Goal: Task Accomplishment & Management: Complete application form

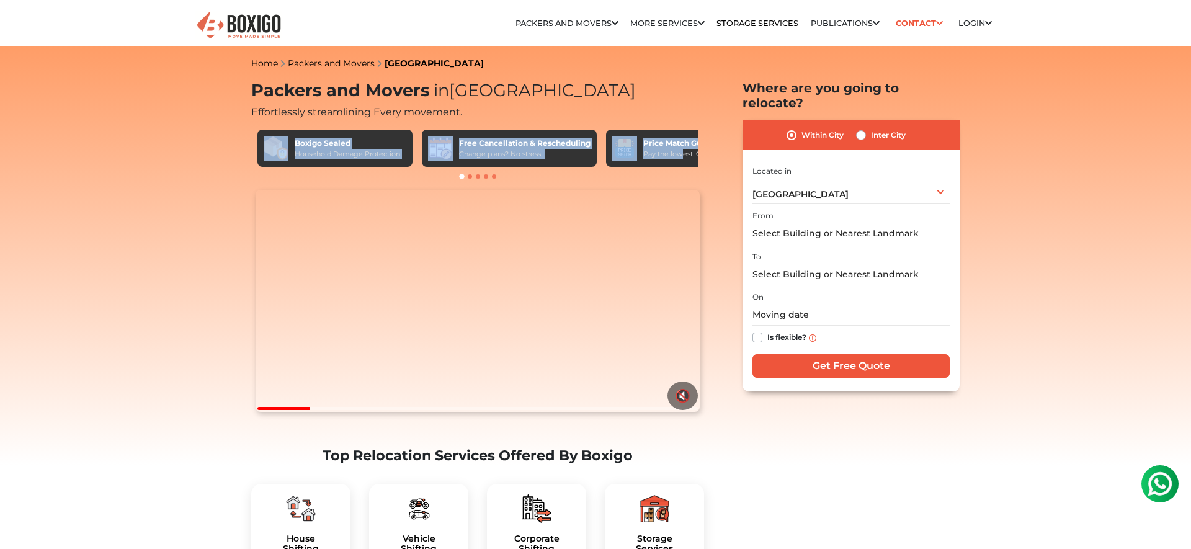
drag, startPoint x: 683, startPoint y: 151, endPoint x: 576, endPoint y: 112, distance: 114.4
click at [576, 112] on div "Packers and Movers in [GEOGRAPHIC_DATA] Effortlessly streamlining Every movemen…" at bounding box center [477, 133] width 453 height 105
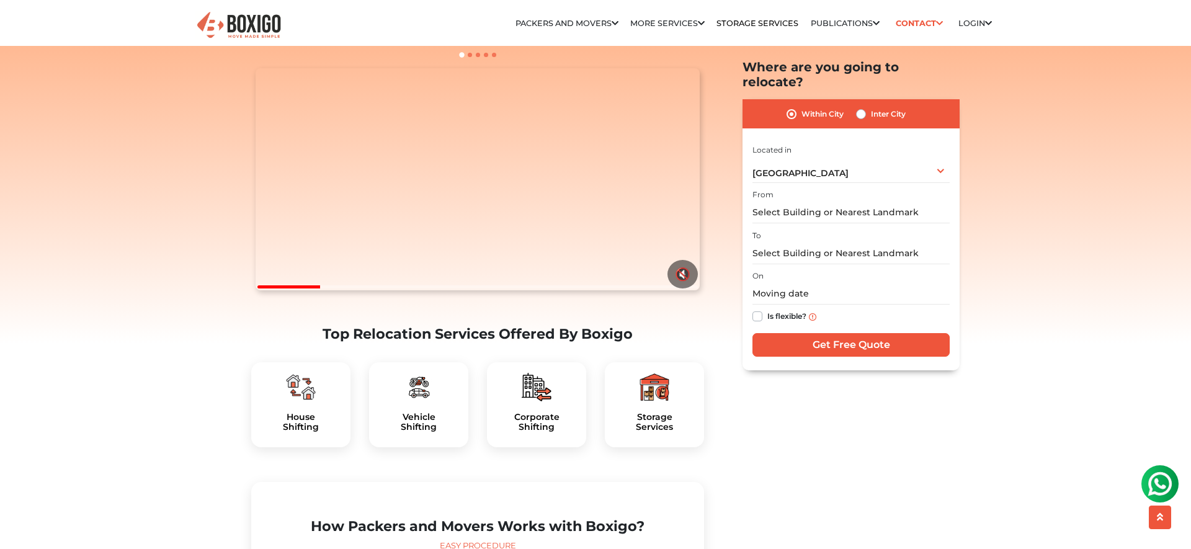
scroll to position [158, 0]
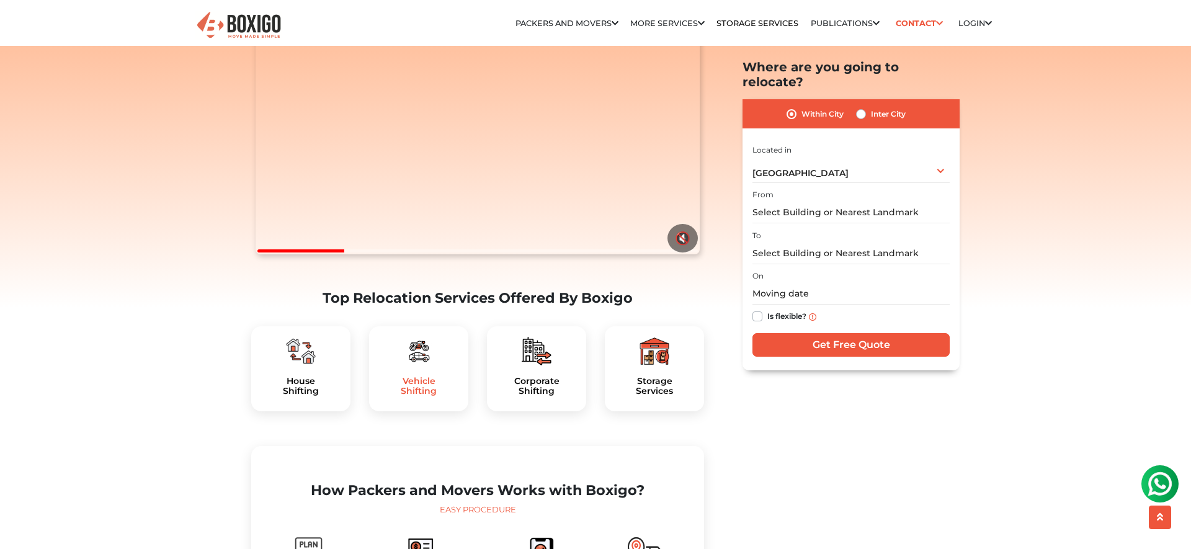
click at [408, 397] on h5 "Vehicle Shifting" at bounding box center [418, 386] width 79 height 21
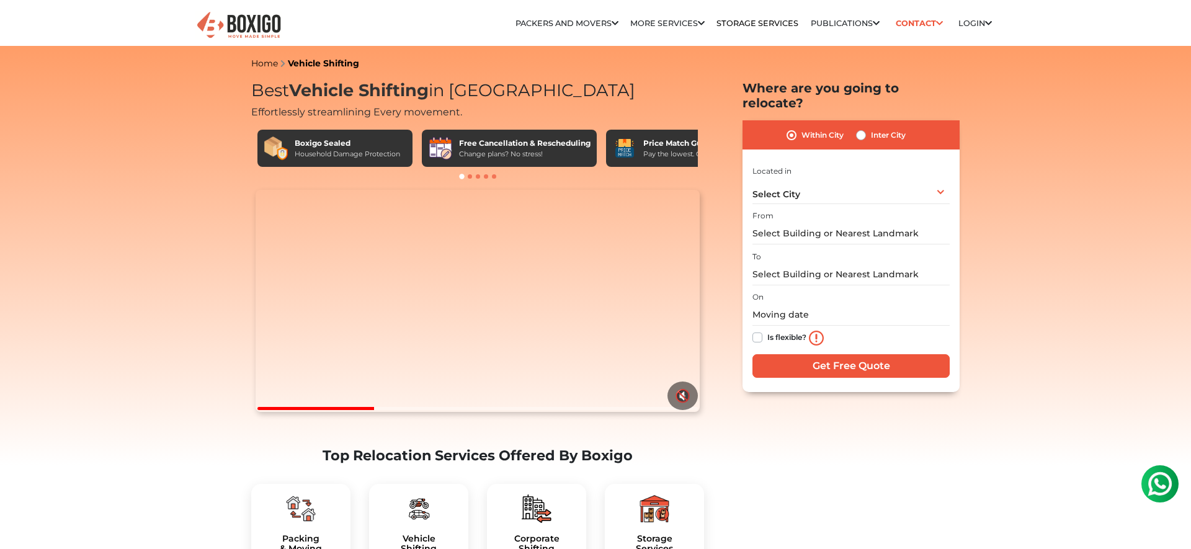
click at [871, 128] on label "Inter City" at bounding box center [888, 135] width 35 height 15
click at [861, 128] on input "Inter City" at bounding box center [861, 134] width 10 height 12
radio input "true"
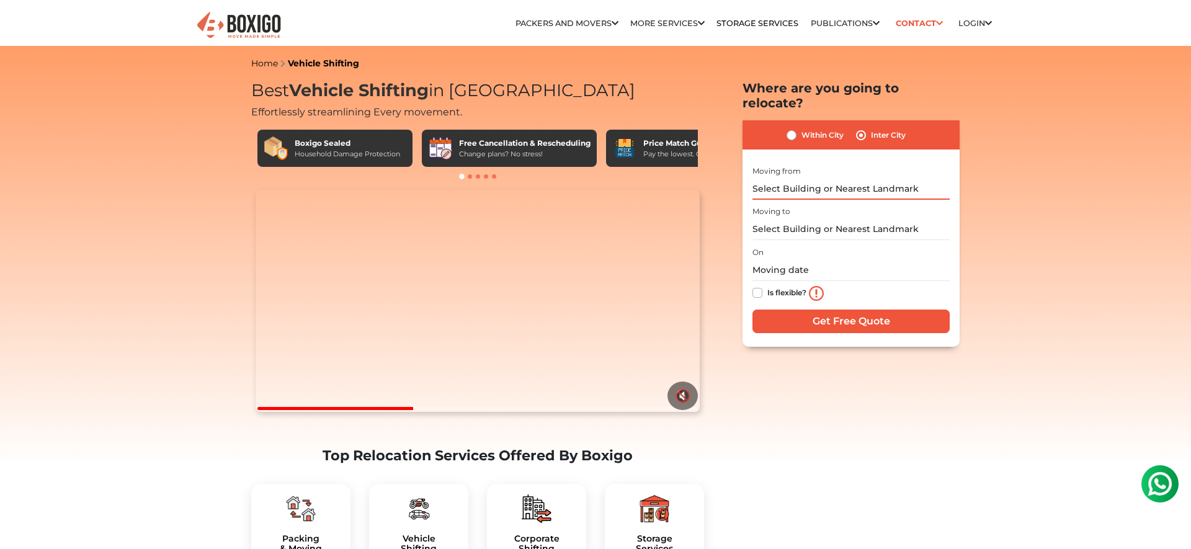
click at [801, 178] on input "text" at bounding box center [851, 189] width 197 height 22
click at [797, 178] on input "text" at bounding box center [851, 189] width 197 height 22
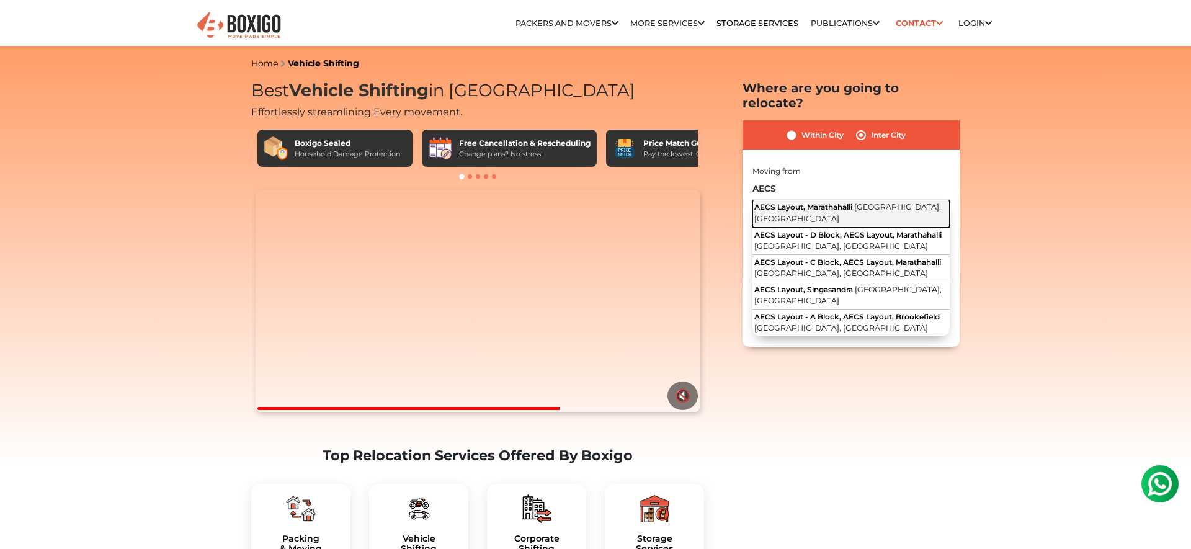
click at [809, 202] on span "AECS Layout, Marathahalli" at bounding box center [803, 206] width 98 height 9
type input "AECS Layout, Marathahalli, Bengaluru, Karnataka"
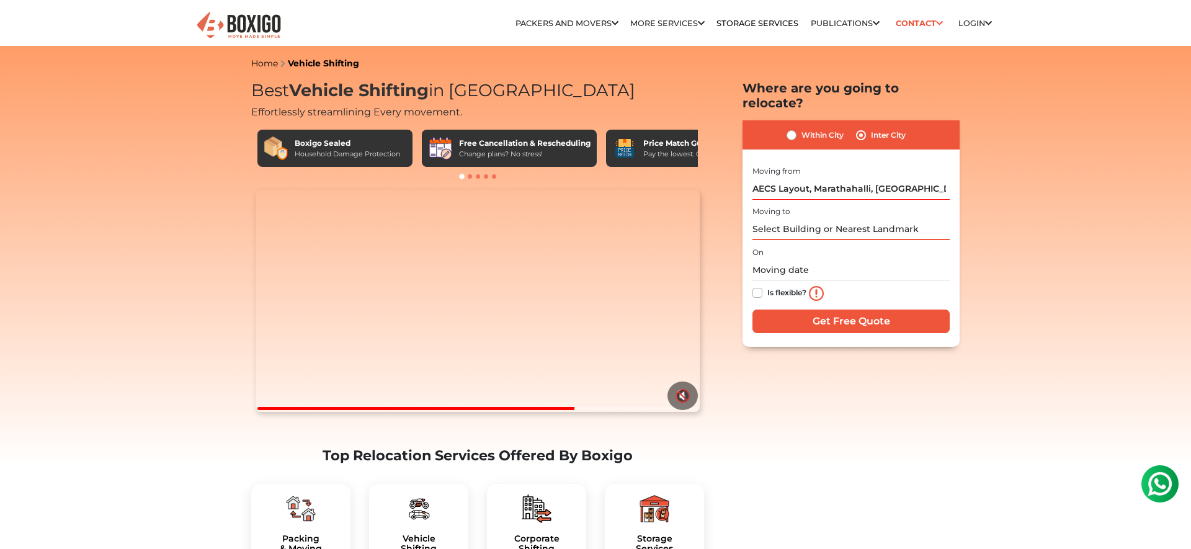
click at [789, 220] on input "text" at bounding box center [851, 229] width 197 height 22
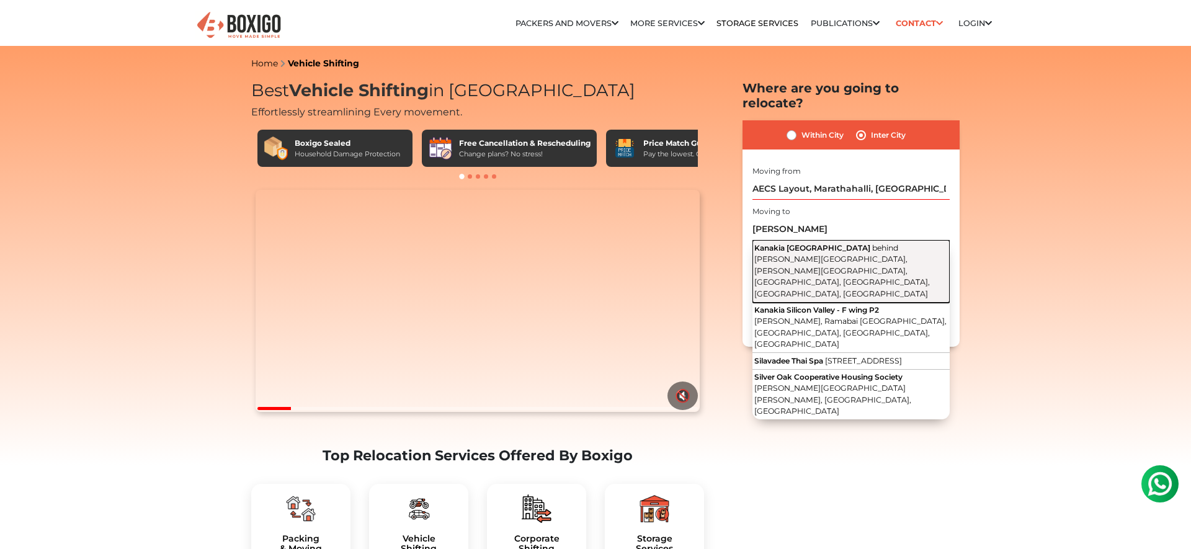
click at [810, 243] on span "Kanakia Silicon Valley" at bounding box center [812, 247] width 116 height 9
type input "Kanakia Silicon Valley, behind Dr. L. H. Hiranandani Hospital, Hariom Nagar, Ti…"
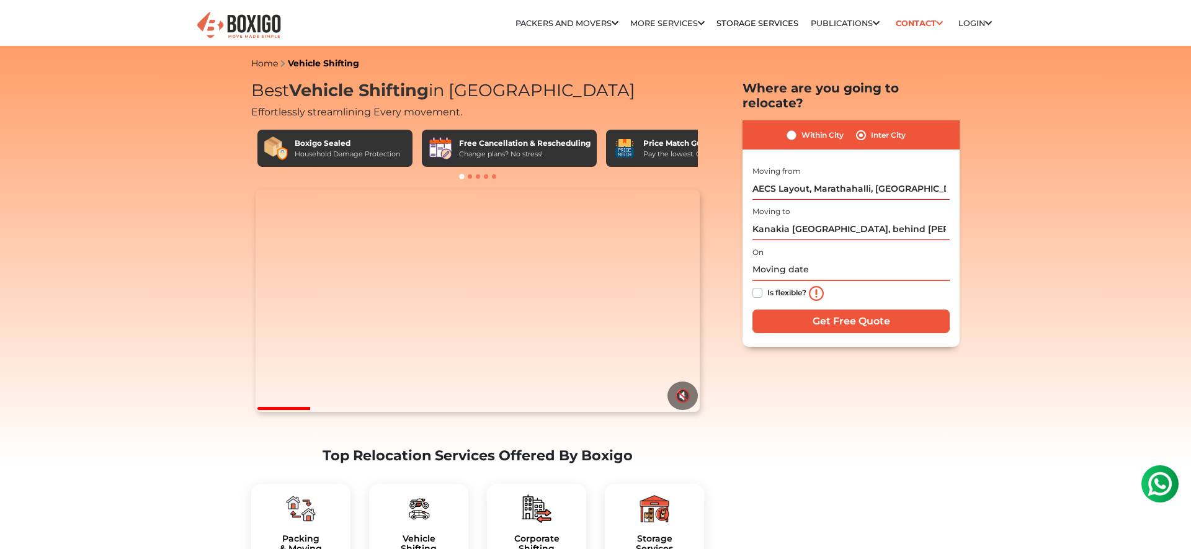
click at [773, 259] on input "text" at bounding box center [851, 270] width 197 height 22
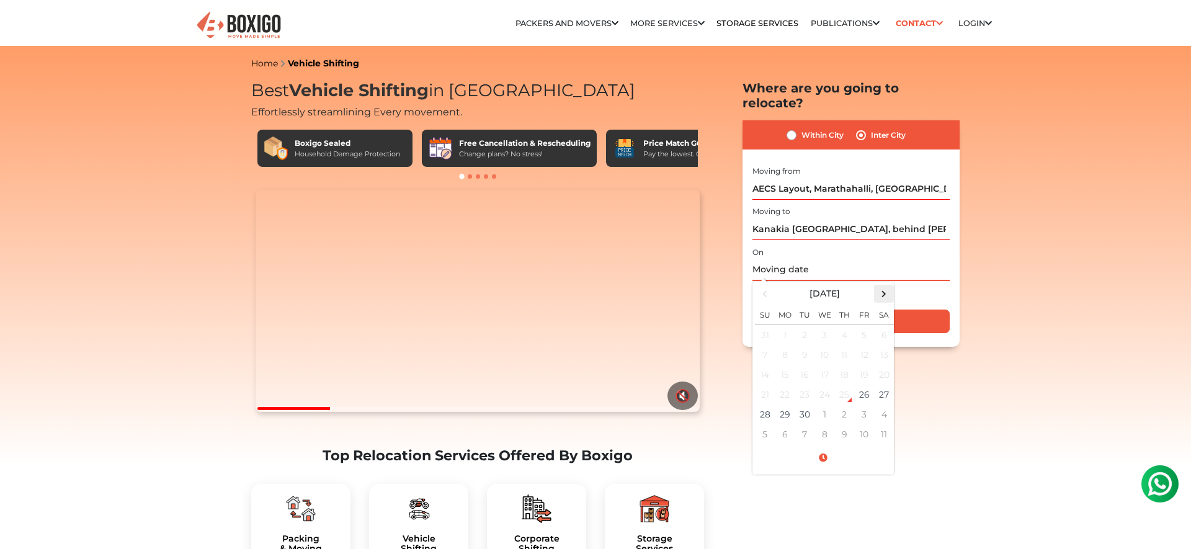
click at [882, 285] on span at bounding box center [884, 293] width 17 height 17
click at [828, 365] on td "15" at bounding box center [825, 375] width 20 height 20
click at [823, 447] on span at bounding box center [823, 458] width 136 height 22
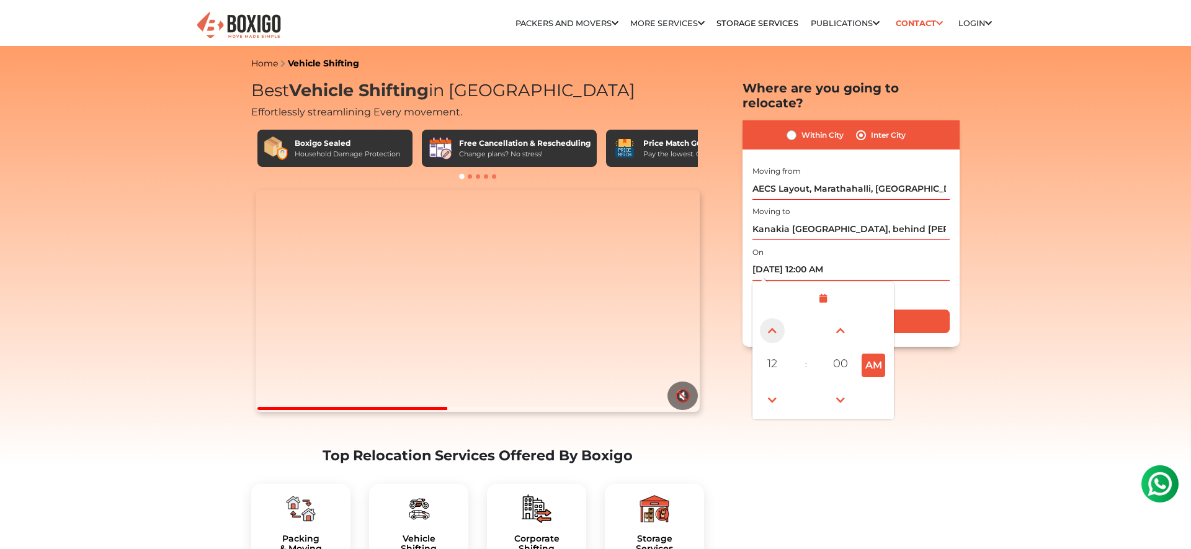
click at [768, 320] on span at bounding box center [772, 330] width 25 height 25
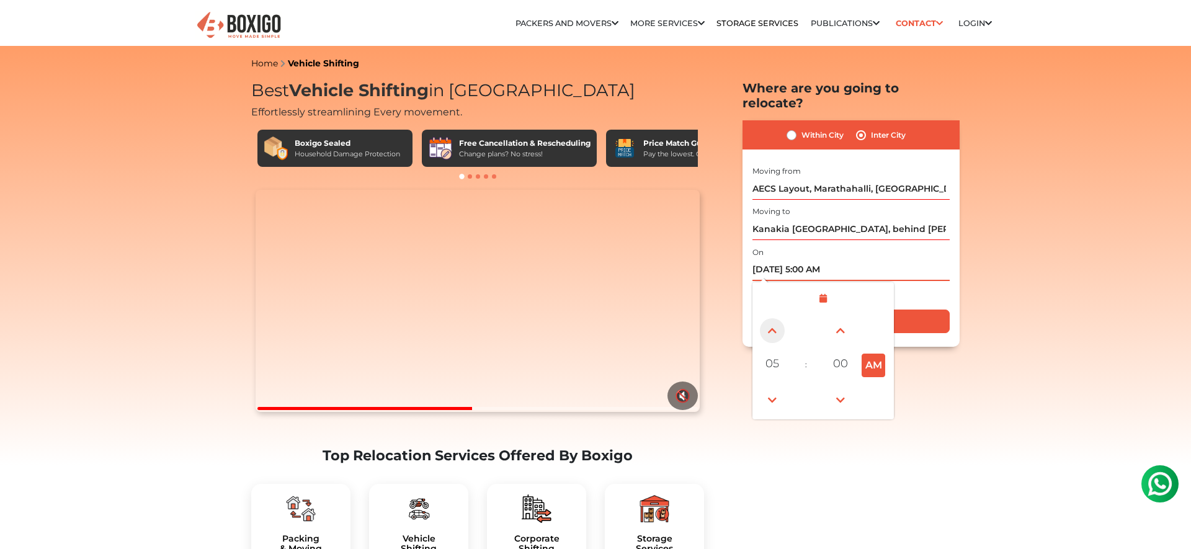
click at [768, 320] on span at bounding box center [772, 330] width 25 height 25
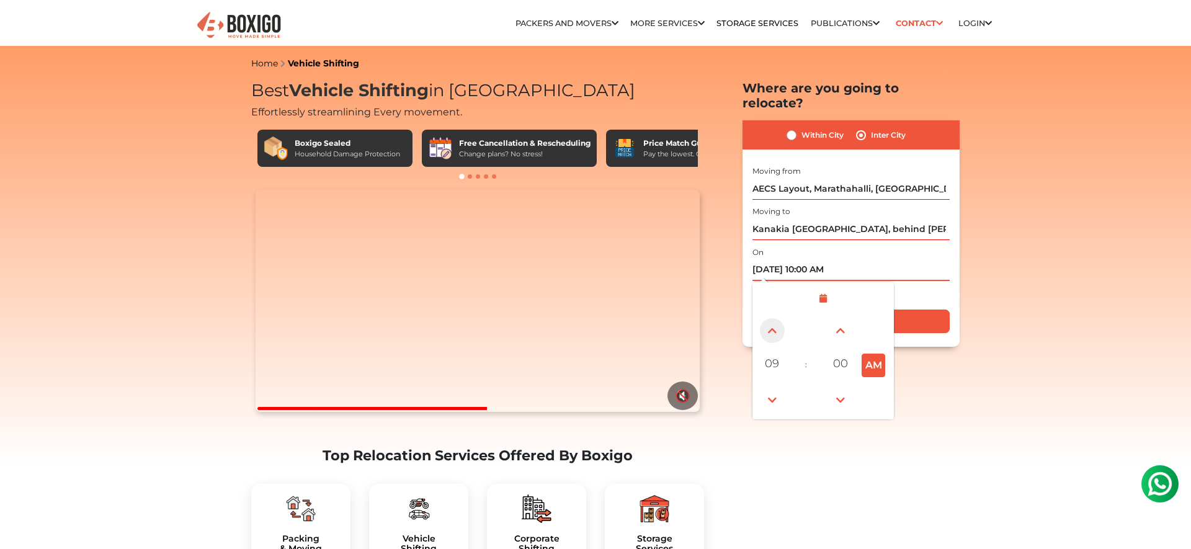
click at [768, 320] on span at bounding box center [772, 330] width 25 height 25
type input "10/15/2025 2:00 PM"
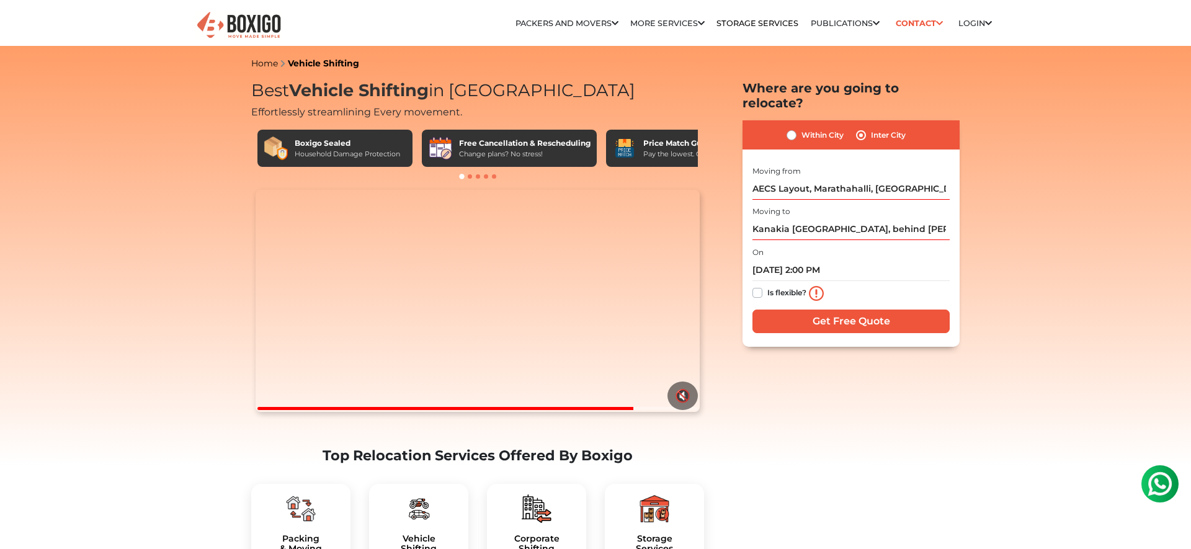
click at [767, 285] on label "Is flexible?" at bounding box center [786, 291] width 39 height 13
click at [757, 285] on input "Is flexible?" at bounding box center [758, 291] width 10 height 12
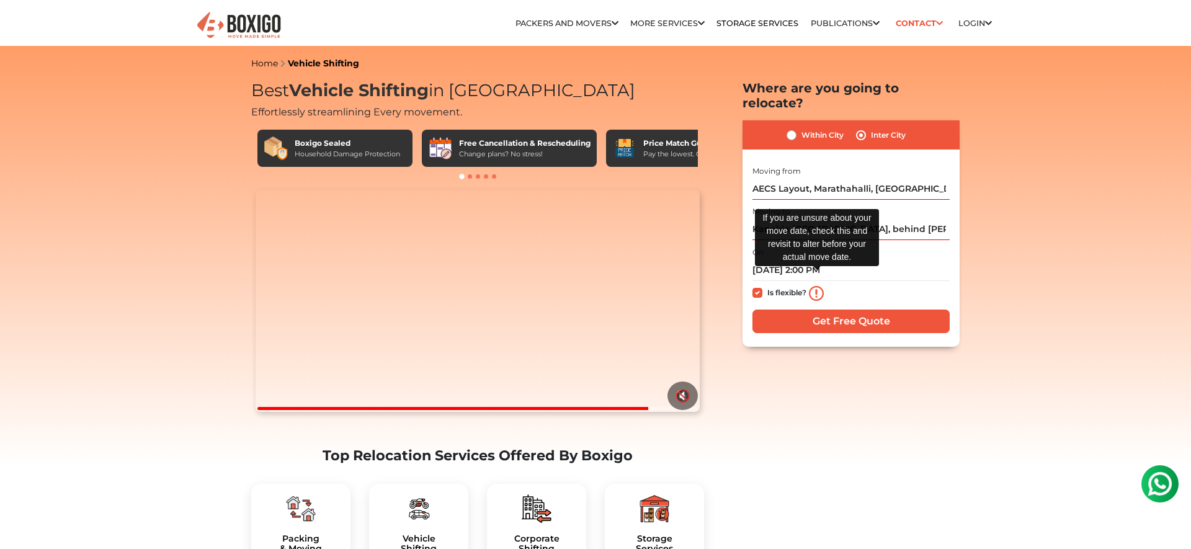
click at [813, 286] on img at bounding box center [816, 293] width 15 height 15
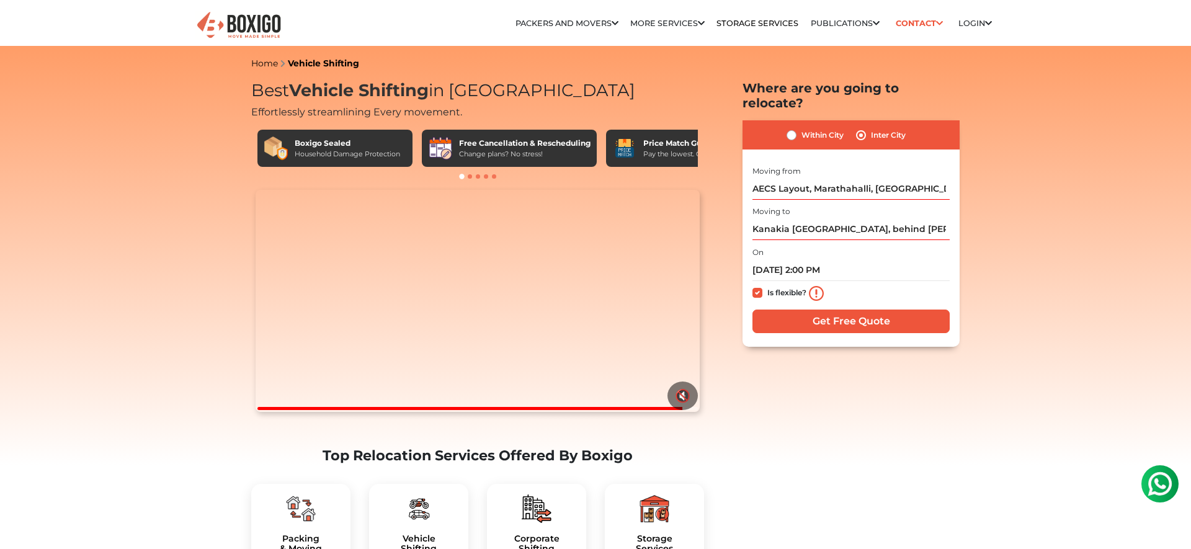
click at [767, 285] on label "Is flexible?" at bounding box center [786, 291] width 39 height 13
click at [753, 285] on input "Is flexible?" at bounding box center [758, 291] width 10 height 12
checkbox input "false"
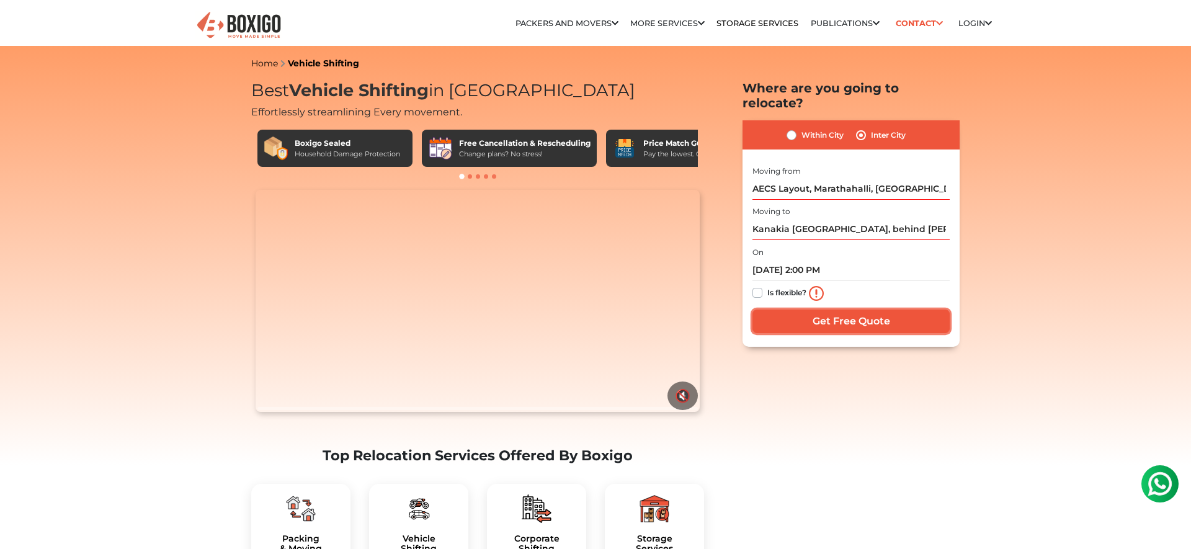
click at [813, 310] on input "Get Free Quote" at bounding box center [851, 322] width 197 height 24
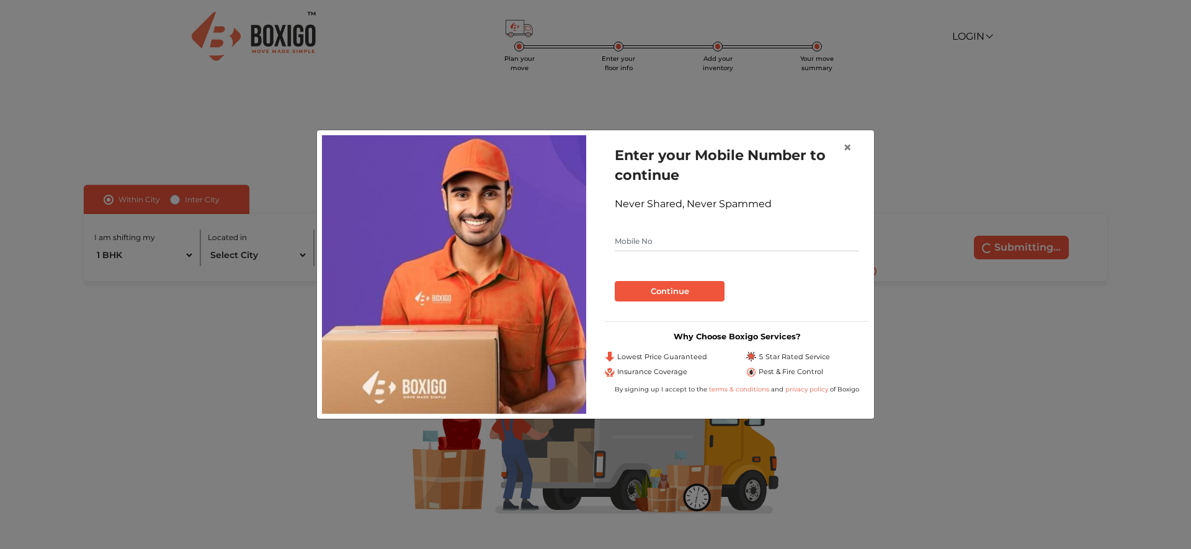
click at [666, 239] on input "text" at bounding box center [737, 241] width 244 height 20
type input "8169063900"
click at [684, 295] on button "Continue" at bounding box center [670, 291] width 110 height 21
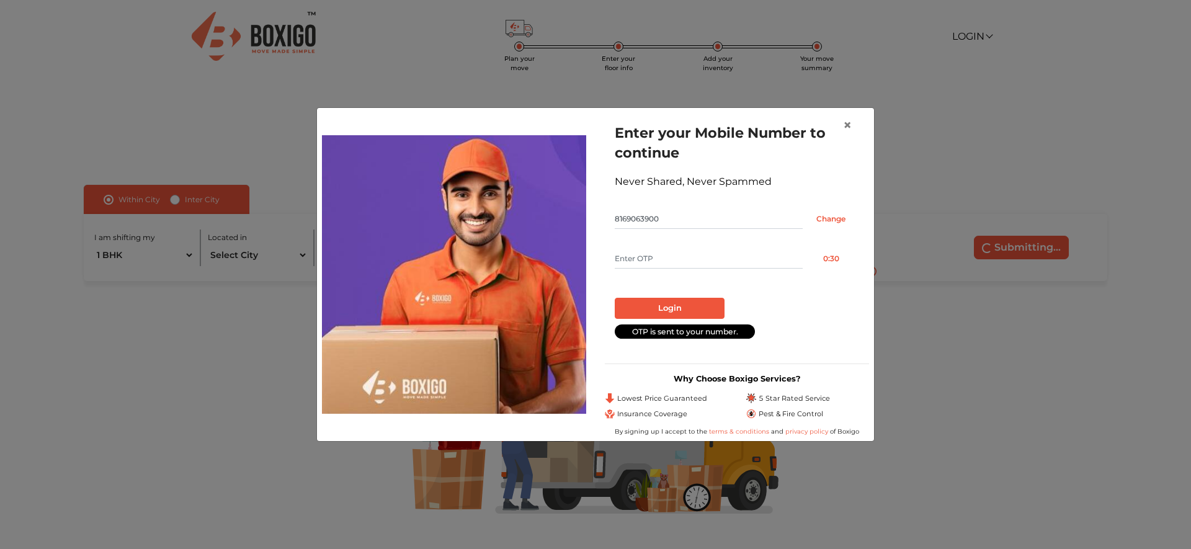
click at [649, 254] on input "text" at bounding box center [709, 259] width 188 height 20
type input "1558"
click at [687, 313] on button "Login" at bounding box center [670, 308] width 110 height 21
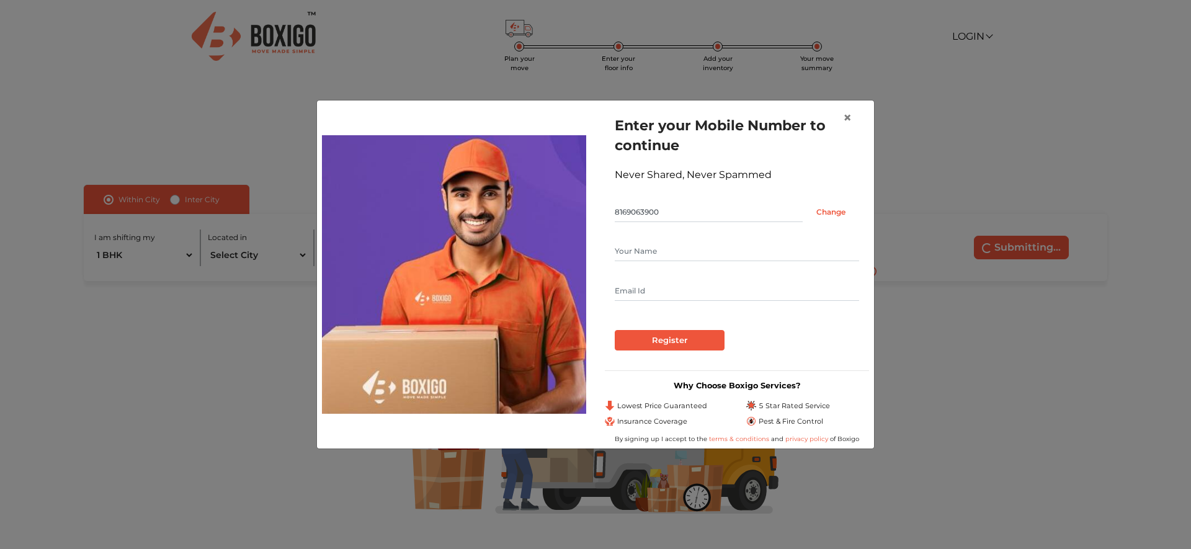
click at [646, 246] on input "text" at bounding box center [737, 251] width 244 height 20
type input "A"
type input "Akshay"
type input "akshayshahani30@gmail.com"
click at [682, 333] on input "Register" at bounding box center [670, 340] width 110 height 21
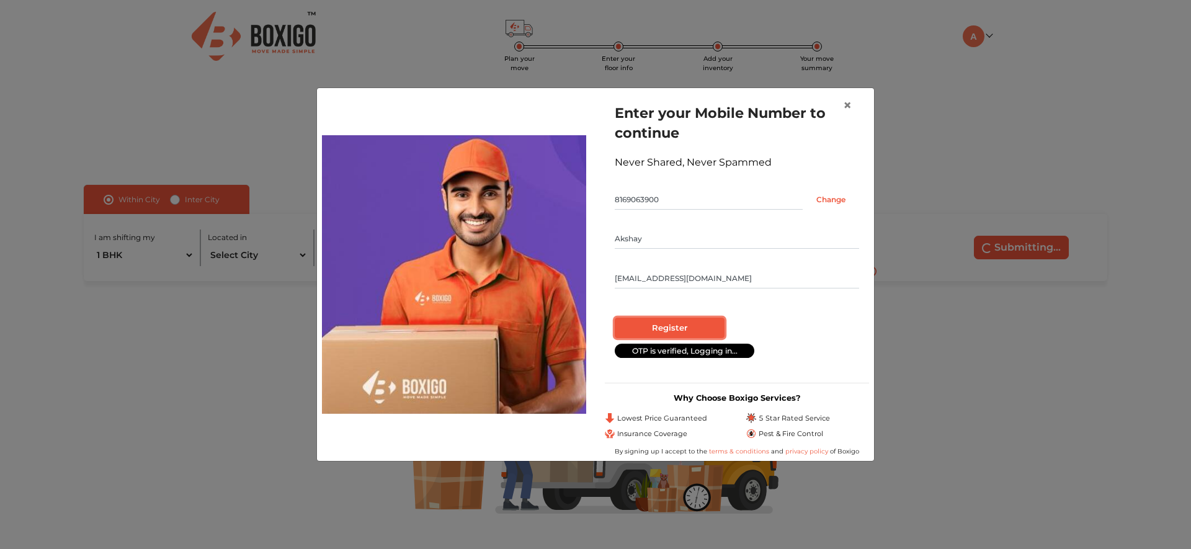
radio input "false"
radio input "true"
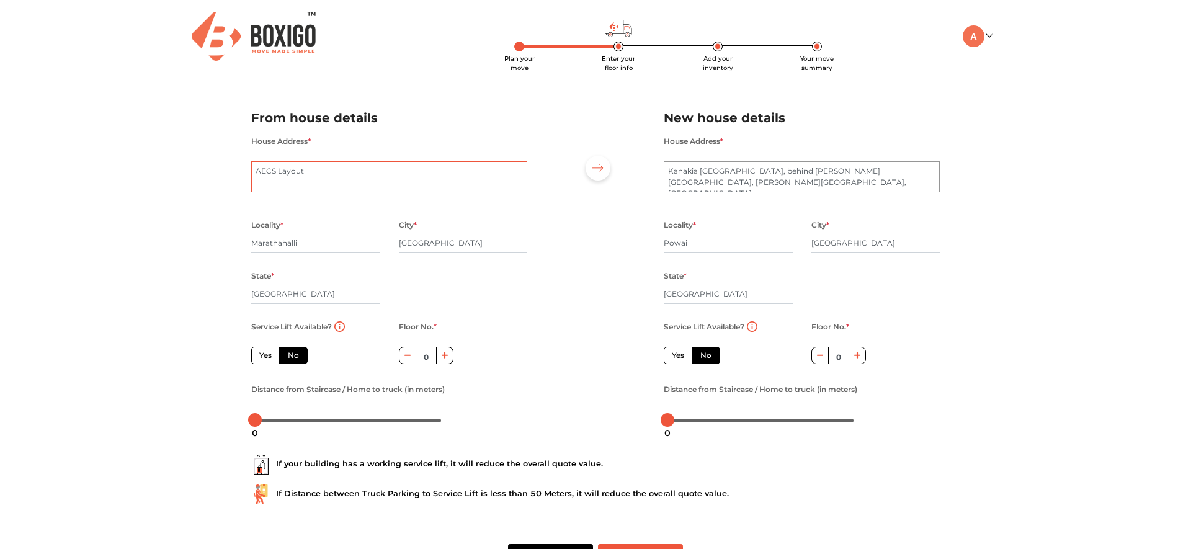
click at [336, 169] on textarea "AECS Layout" at bounding box center [389, 176] width 276 height 31
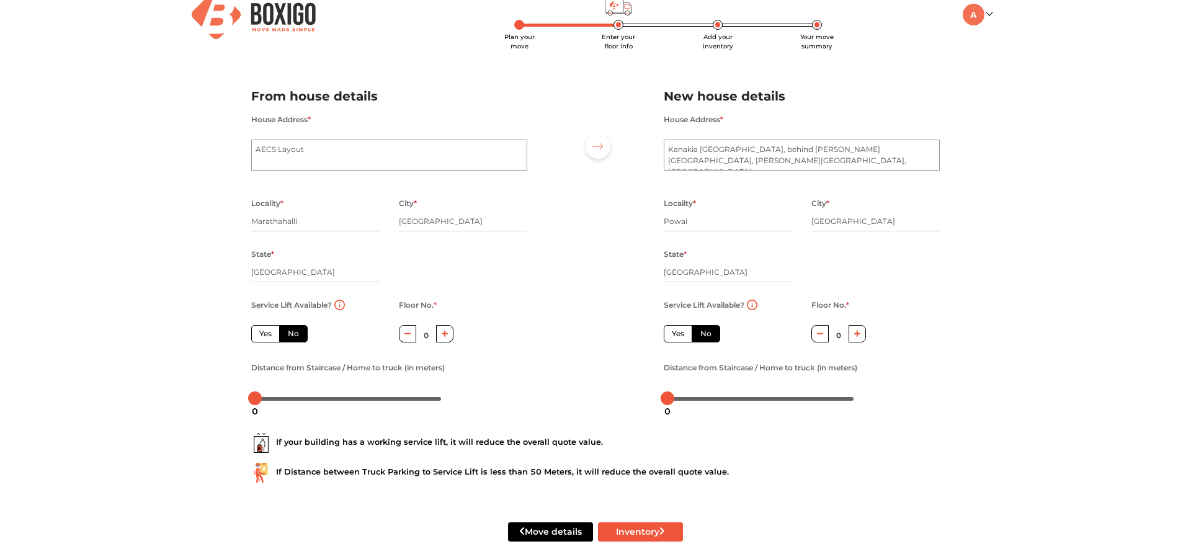
click at [399, 332] on button "button" at bounding box center [408, 333] width 18 height 17
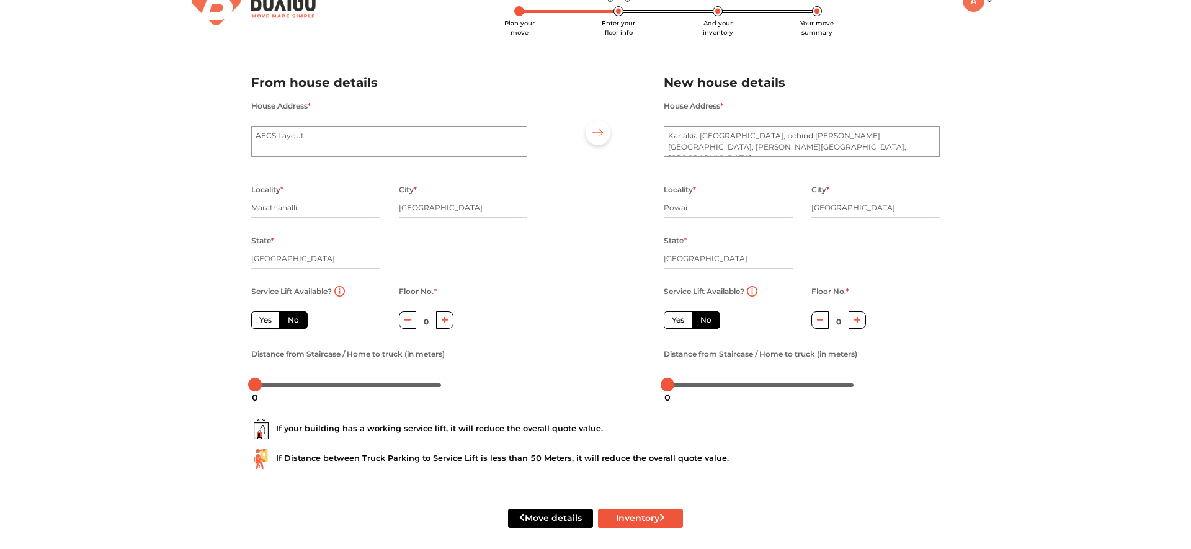
scroll to position [44, 0]
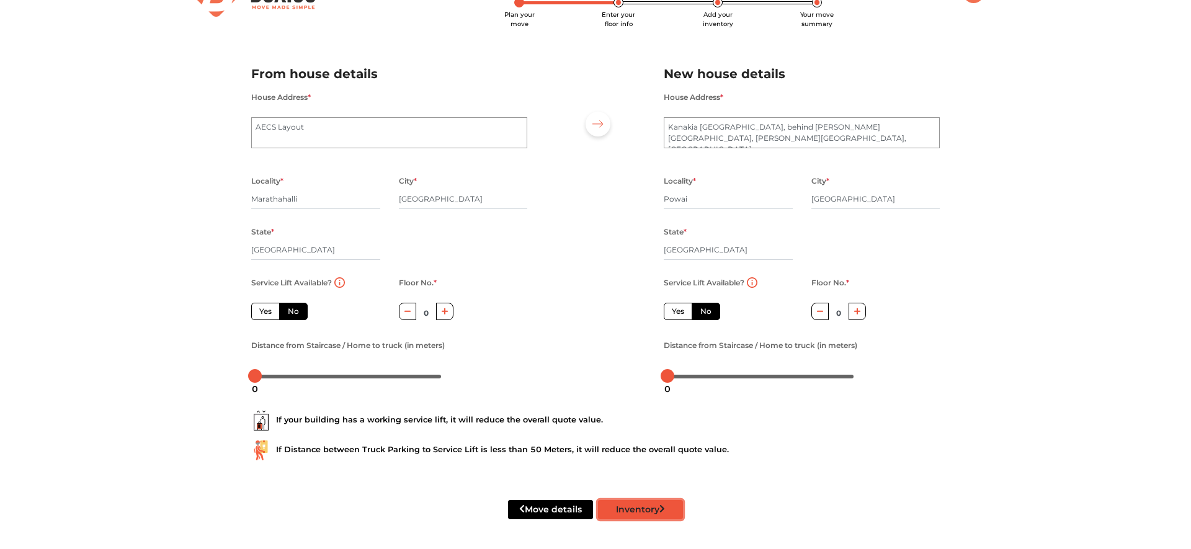
click at [627, 506] on button "Inventory" at bounding box center [640, 509] width 85 height 19
radio input "true"
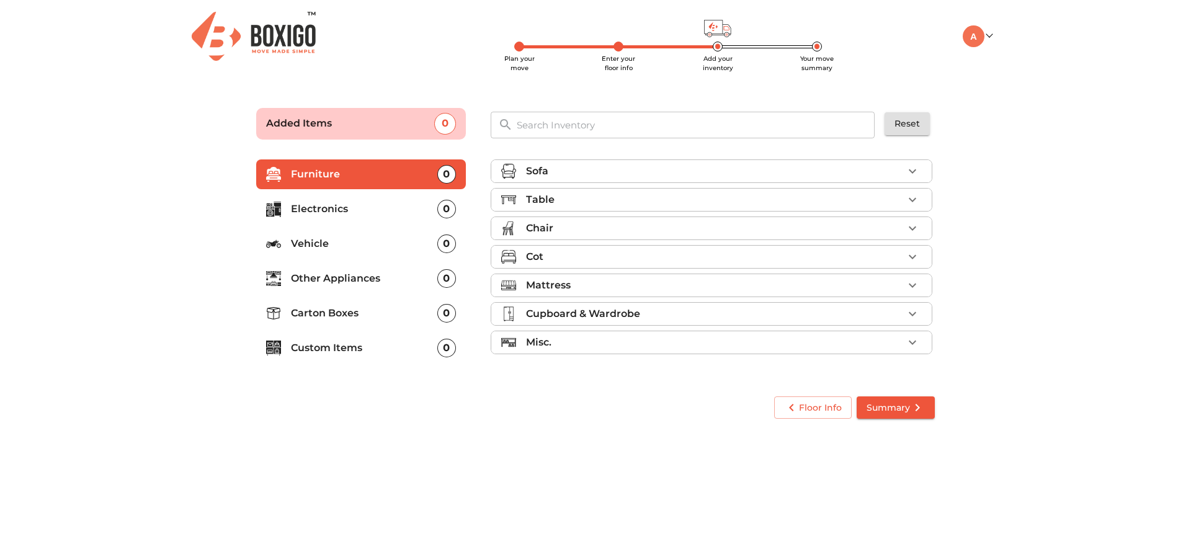
click at [367, 241] on p "Vehicle" at bounding box center [364, 243] width 146 height 15
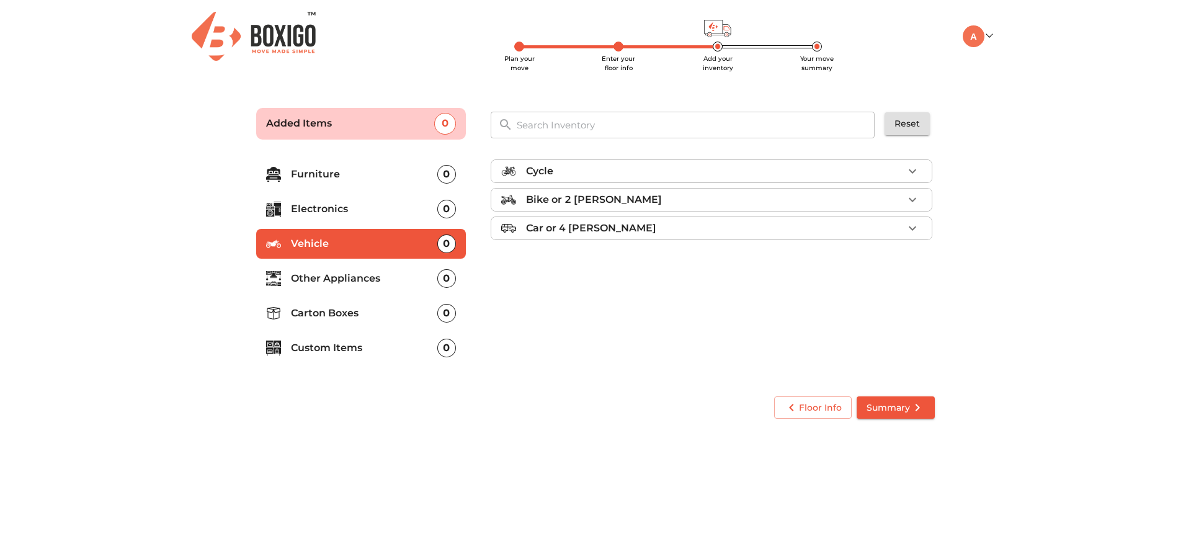
click at [619, 205] on div "Bike or 2 wheeler" at bounding box center [714, 199] width 377 height 15
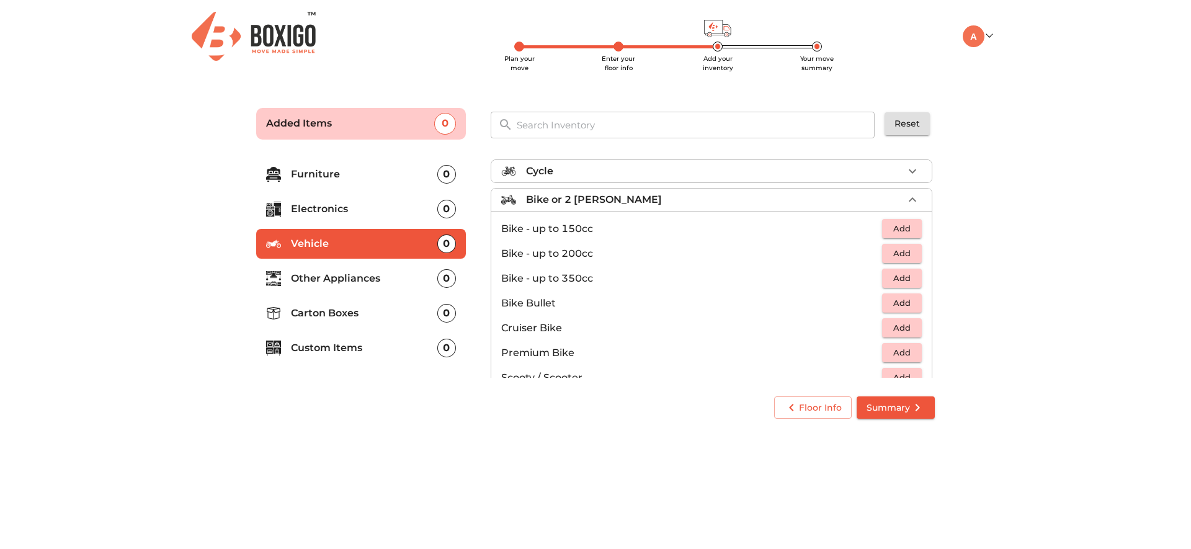
click at [893, 225] on span "Add" at bounding box center [901, 228] width 27 height 14
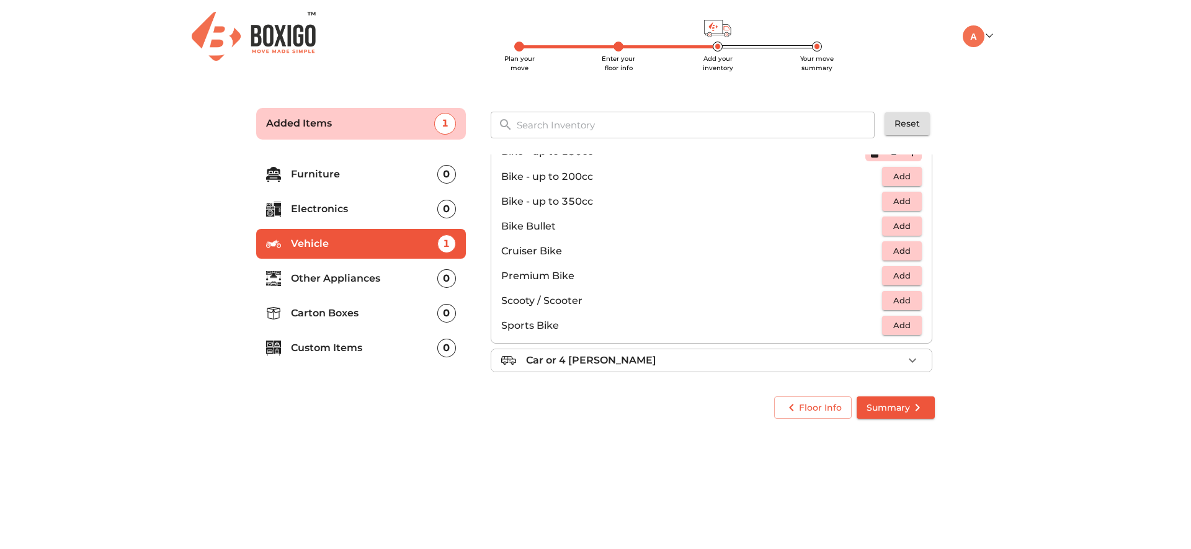
scroll to position [81, 0]
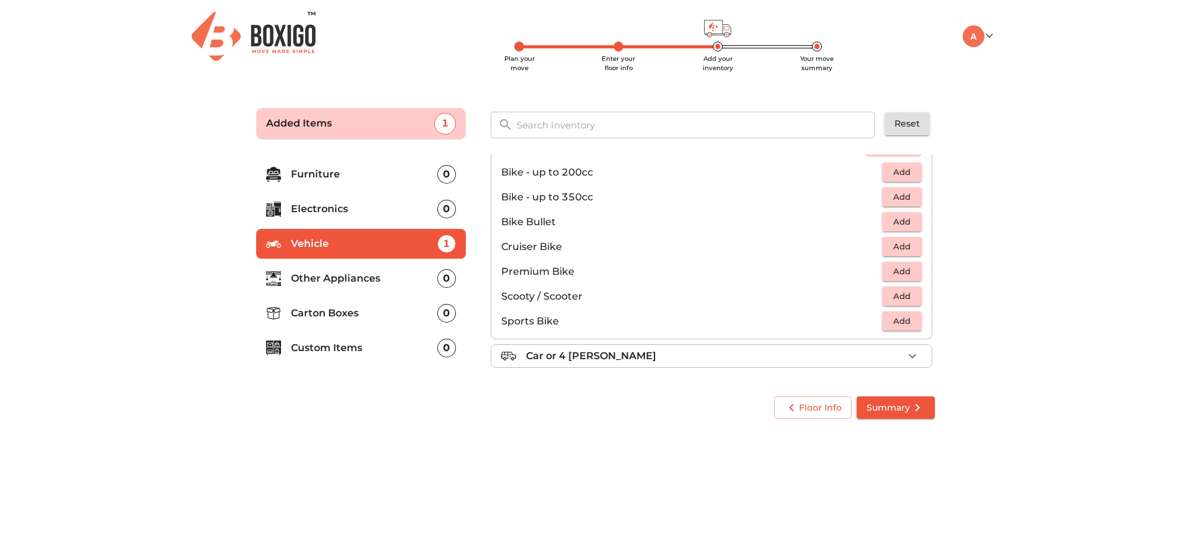
click at [903, 413] on span "Summary" at bounding box center [896, 408] width 58 height 16
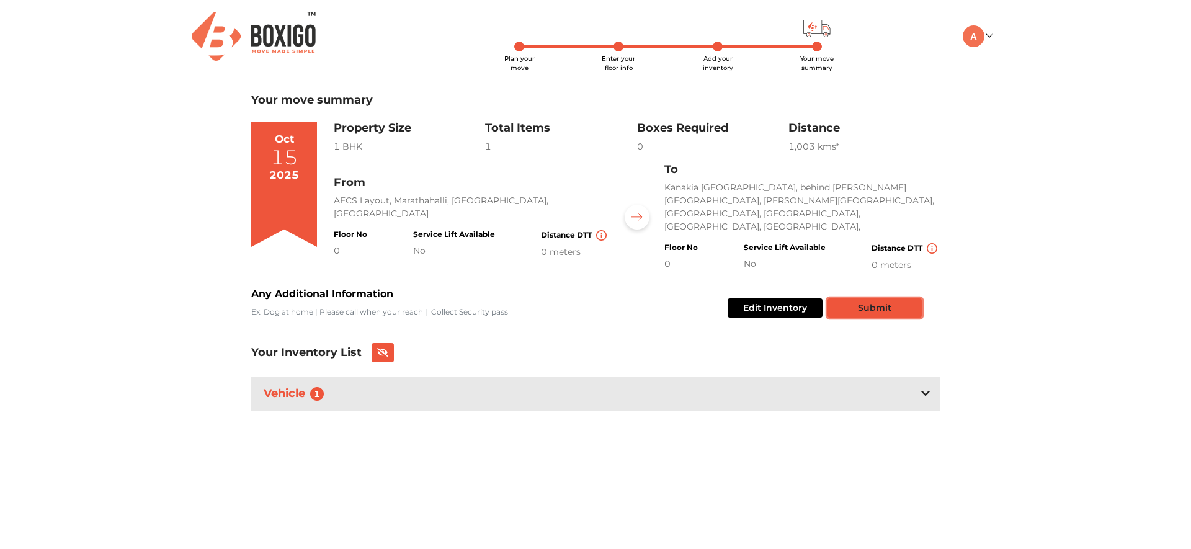
click at [848, 298] on button "Submit" at bounding box center [875, 307] width 94 height 19
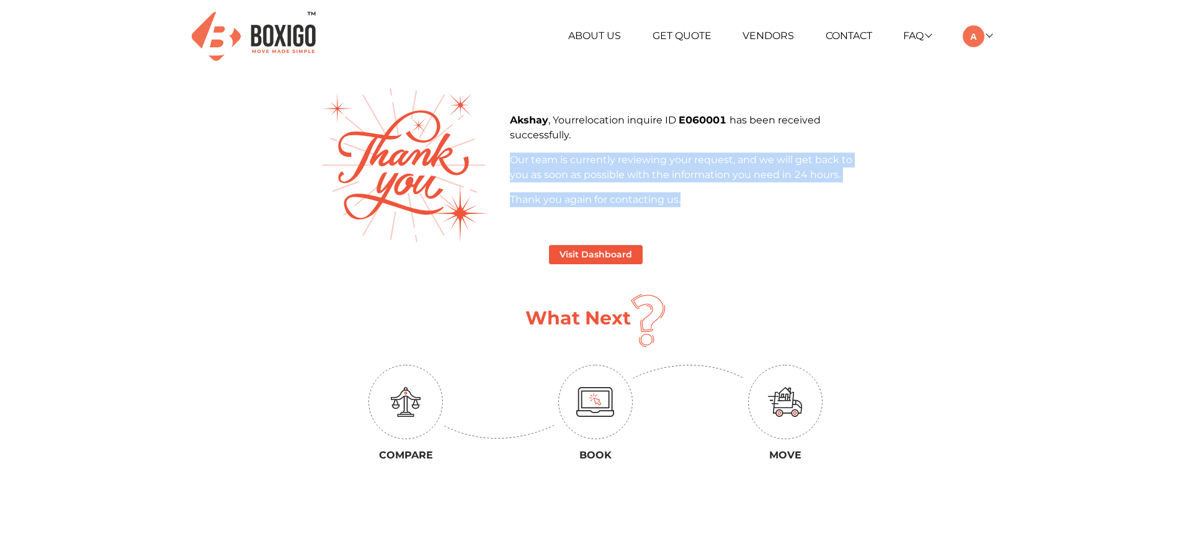
drag, startPoint x: 511, startPoint y: 158, endPoint x: 691, endPoint y: 216, distance: 189.0
click at [691, 216] on div "Akshay , Your relocation inquire ID E060001 has been received successfully. Our…" at bounding box center [691, 165] width 380 height 104
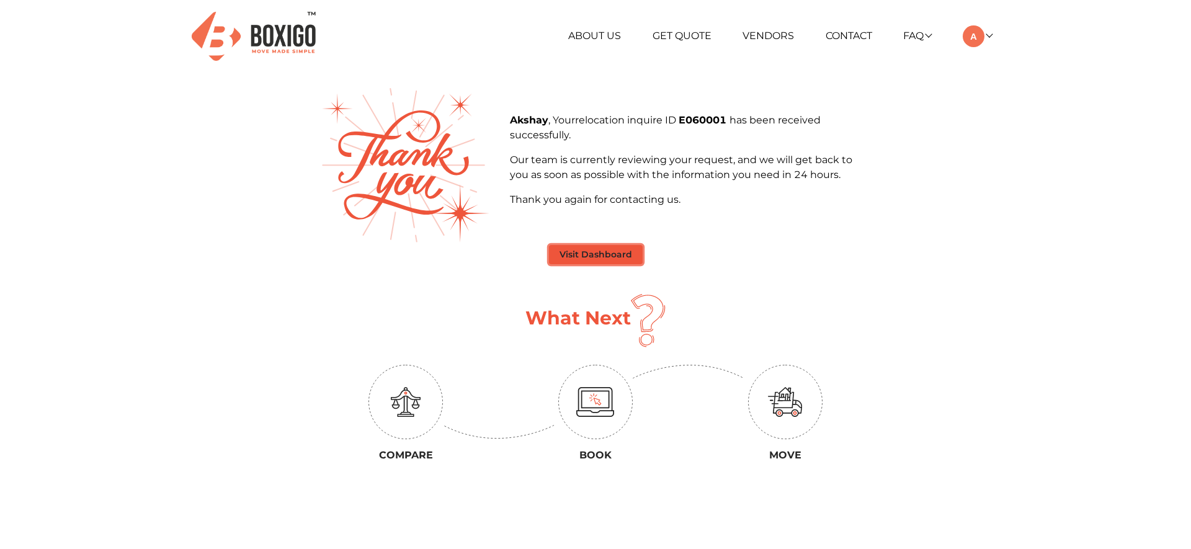
click at [597, 252] on button "Visit Dashboard" at bounding box center [596, 254] width 94 height 19
